Goal: Navigation & Orientation: Go to known website

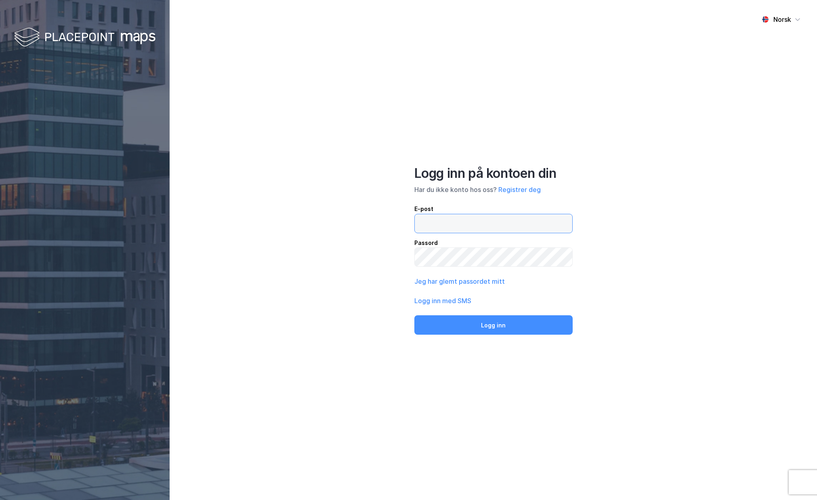
click at [455, 215] on input "email" at bounding box center [494, 223] width 158 height 19
click at [385, 179] on div "Norsk Logg inn på kontoen din Har du ikke konto hos oss? Registrer deg E-post P…" at bounding box center [494, 250] width 648 height 500
click at [437, 217] on input "email" at bounding box center [494, 223] width 158 height 19
click at [546, 209] on div "E-post" at bounding box center [494, 209] width 158 height 10
click at [546, 214] on input "carlwaage" at bounding box center [494, 223] width 158 height 19
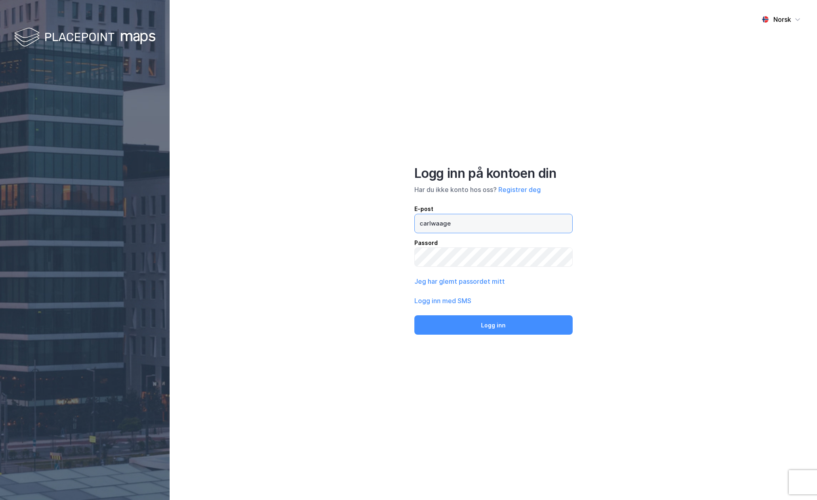
click at [519, 224] on input "carlwaage" at bounding box center [494, 223] width 158 height 19
click at [478, 105] on div "Norsk Logg inn på kontoen din Har du ikke konto hos oss? Registrer deg E-post c…" at bounding box center [494, 250] width 648 height 500
click at [457, 221] on input "carlwaage" at bounding box center [494, 223] width 158 height 19
type input "[EMAIL_ADDRESS][DOMAIN_NAME]"
click at [683, 200] on div "Norsk Logg inn på kontoen din Har du ikke konto hos oss? Registrer deg E-post […" at bounding box center [494, 250] width 648 height 500
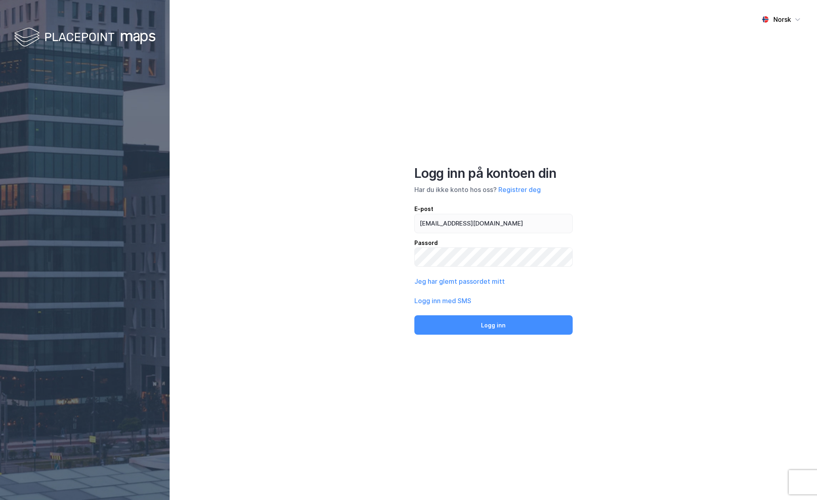
click at [613, 87] on div "Norsk Logg inn på kontoen din Har du ikke konto hos oss? Registrer deg E-post […" at bounding box center [494, 250] width 648 height 500
click at [537, 216] on input "[EMAIL_ADDRESS][DOMAIN_NAME]" at bounding box center [494, 223] width 158 height 19
drag, startPoint x: 533, startPoint y: 220, endPoint x: 379, endPoint y: 219, distance: 153.9
click at [379, 219] on div "Norsk Logg inn på kontoen din Har du ikke konto hos oss? Registrer deg E-post […" at bounding box center [494, 250] width 648 height 500
click at [509, 227] on input "[EMAIL_ADDRESS][DOMAIN_NAME]" at bounding box center [494, 223] width 158 height 19
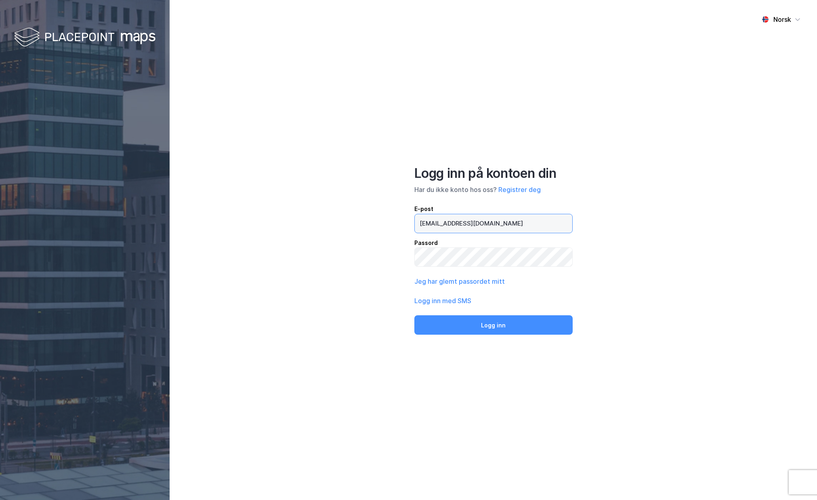
click at [444, 224] on input "[EMAIL_ADDRESS][DOMAIN_NAME]" at bounding box center [494, 223] width 158 height 19
click at [517, 225] on input "[EMAIL_ADDRESS][DOMAIN_NAME]" at bounding box center [494, 223] width 158 height 19
click at [485, 227] on input "[EMAIL_ADDRESS][DOMAIN_NAME]" at bounding box center [494, 223] width 158 height 19
click at [247, 145] on div "Norsk Logg inn på kontoen din Har du ikke konto hos oss? Registrer deg E-post […" at bounding box center [494, 250] width 648 height 500
click at [267, 130] on div "Norsk Logg inn på kontoen din Har du ikke konto hos oss? Registrer deg E-post […" at bounding box center [494, 250] width 648 height 500
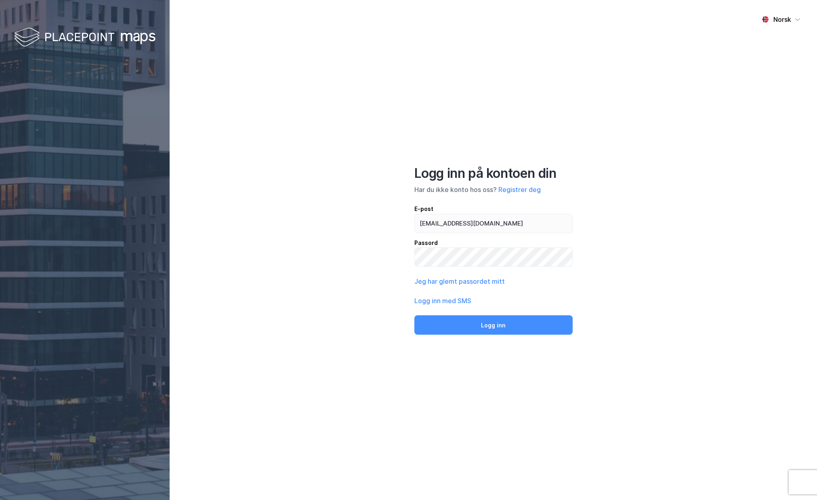
click at [342, 127] on div "Norsk Logg inn på kontoen din Har du ikke konto hos oss? Registrer deg E-post […" at bounding box center [494, 250] width 648 height 500
click at [318, 160] on div "Norsk Logg inn på kontoen din Har du ikke konto hos oss? Registrer deg E-post […" at bounding box center [494, 250] width 648 height 500
click at [340, 109] on div "Norsk Logg inn på kontoen din Har du ikke konto hos oss? Registrer deg E-post […" at bounding box center [494, 250] width 648 height 500
click at [339, 204] on div "Norsk Logg inn på kontoen din Har du ikke konto hos oss? Registrer deg E-post […" at bounding box center [494, 250] width 648 height 500
